Goal: Task Accomplishment & Management: Complete application form

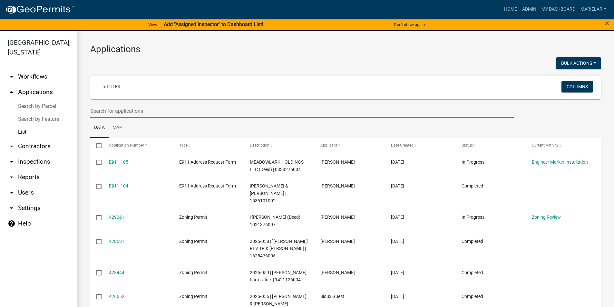
click at [150, 109] on input "text" at bounding box center [302, 110] width 424 height 13
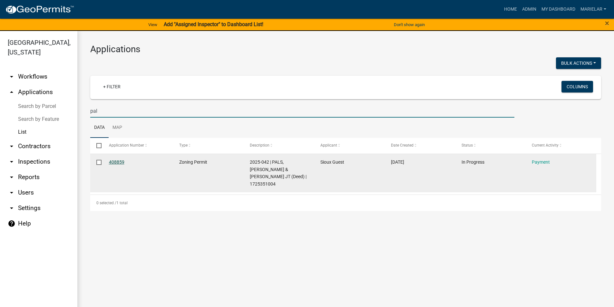
type input "pal"
click at [122, 162] on link "408859" at bounding box center [116, 161] width 15 height 5
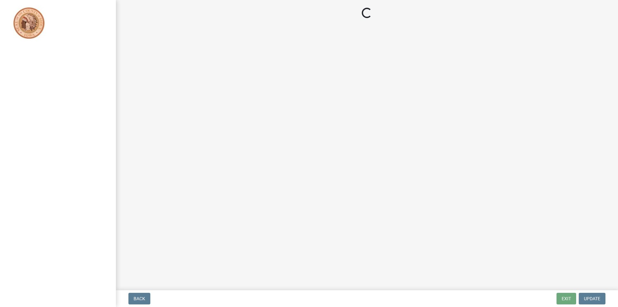
select select "3: 3"
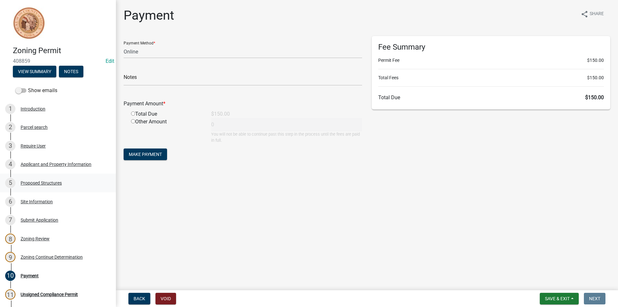
click at [52, 187] on div "5 Proposed Structures" at bounding box center [55, 183] width 100 height 10
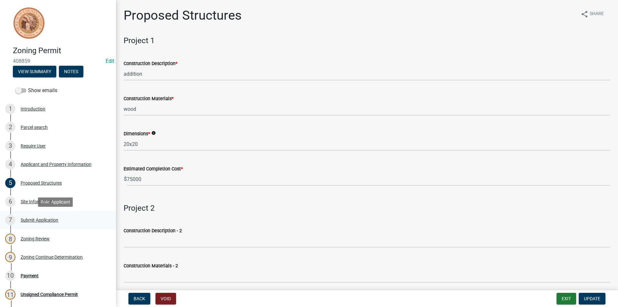
click at [55, 218] on div "Submit Application" at bounding box center [40, 220] width 38 height 5
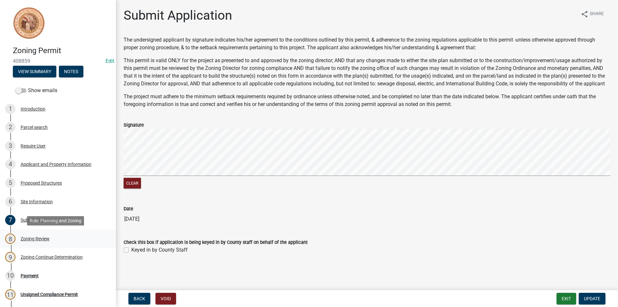
click at [45, 240] on div "Zoning Review" at bounding box center [35, 238] width 29 height 5
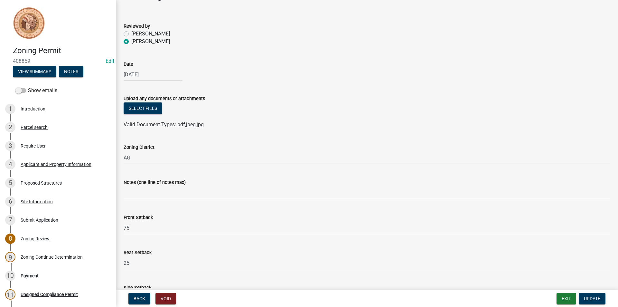
scroll to position [32, 0]
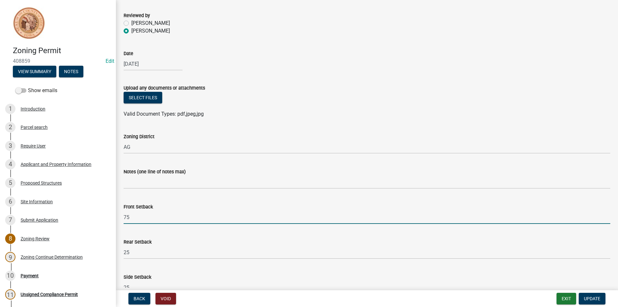
click at [162, 219] on input "75" at bounding box center [367, 217] width 487 height 13
